Goal: Information Seeking & Learning: Compare options

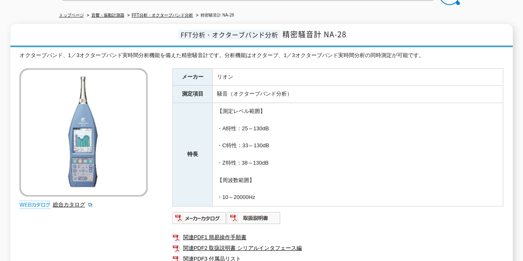
scroll to position [84, 0]
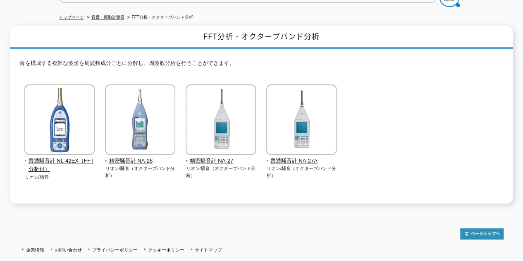
scroll to position [84, 0]
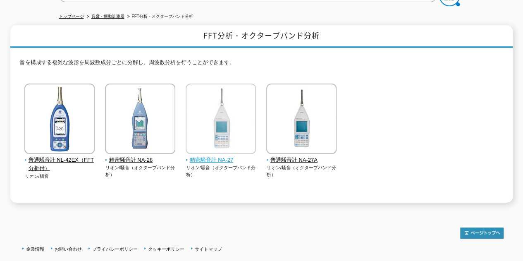
click at [214, 156] on span "精密騒音計 NA-27" at bounding box center [221, 160] width 71 height 9
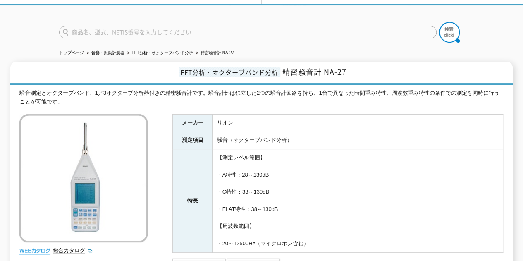
scroll to position [148, 0]
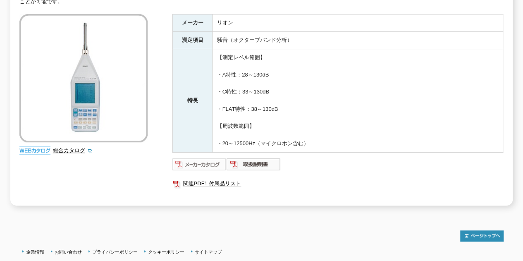
click at [214, 158] on img at bounding box center [199, 164] width 54 height 13
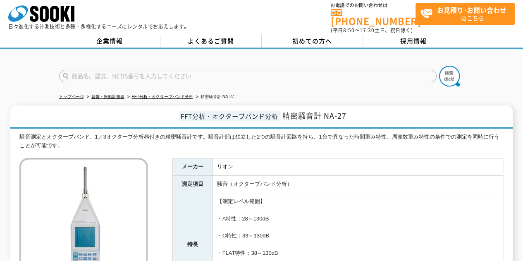
scroll to position [0, 0]
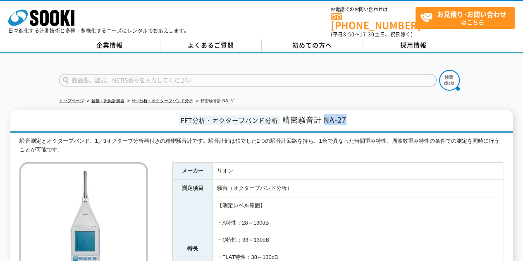
drag, startPoint x: 325, startPoint y: 115, endPoint x: 346, endPoint y: 115, distance: 20.3
click at [346, 115] on span "精密騒音計 NA-27" at bounding box center [314, 119] width 64 height 11
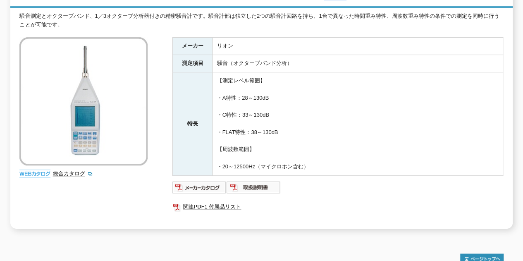
scroll to position [124, 0]
